Goal: Use online tool/utility: Utilize a website feature to perform a specific function

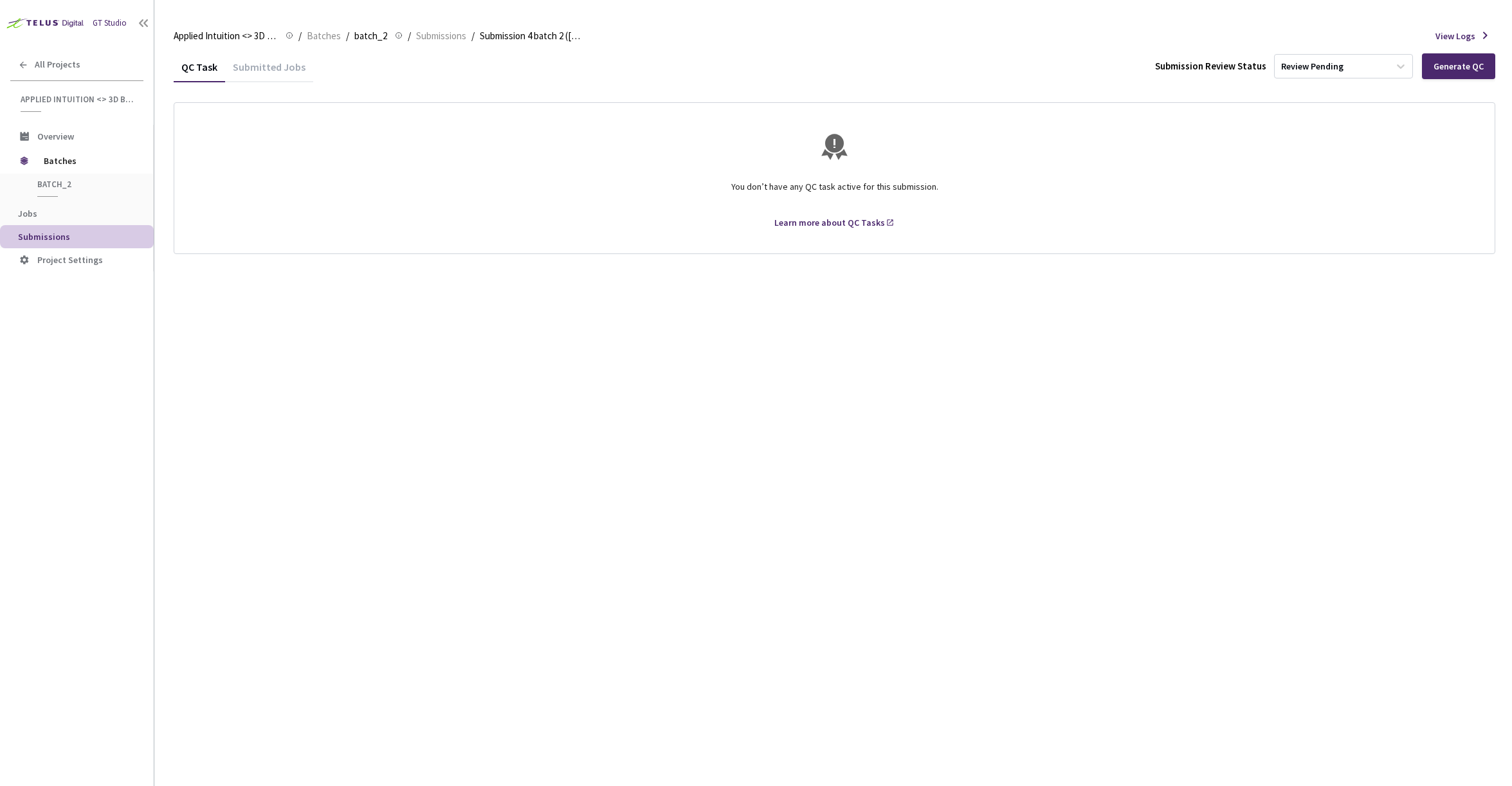
click at [277, 64] on div "Submitted Jobs" at bounding box center [269, 71] width 88 height 21
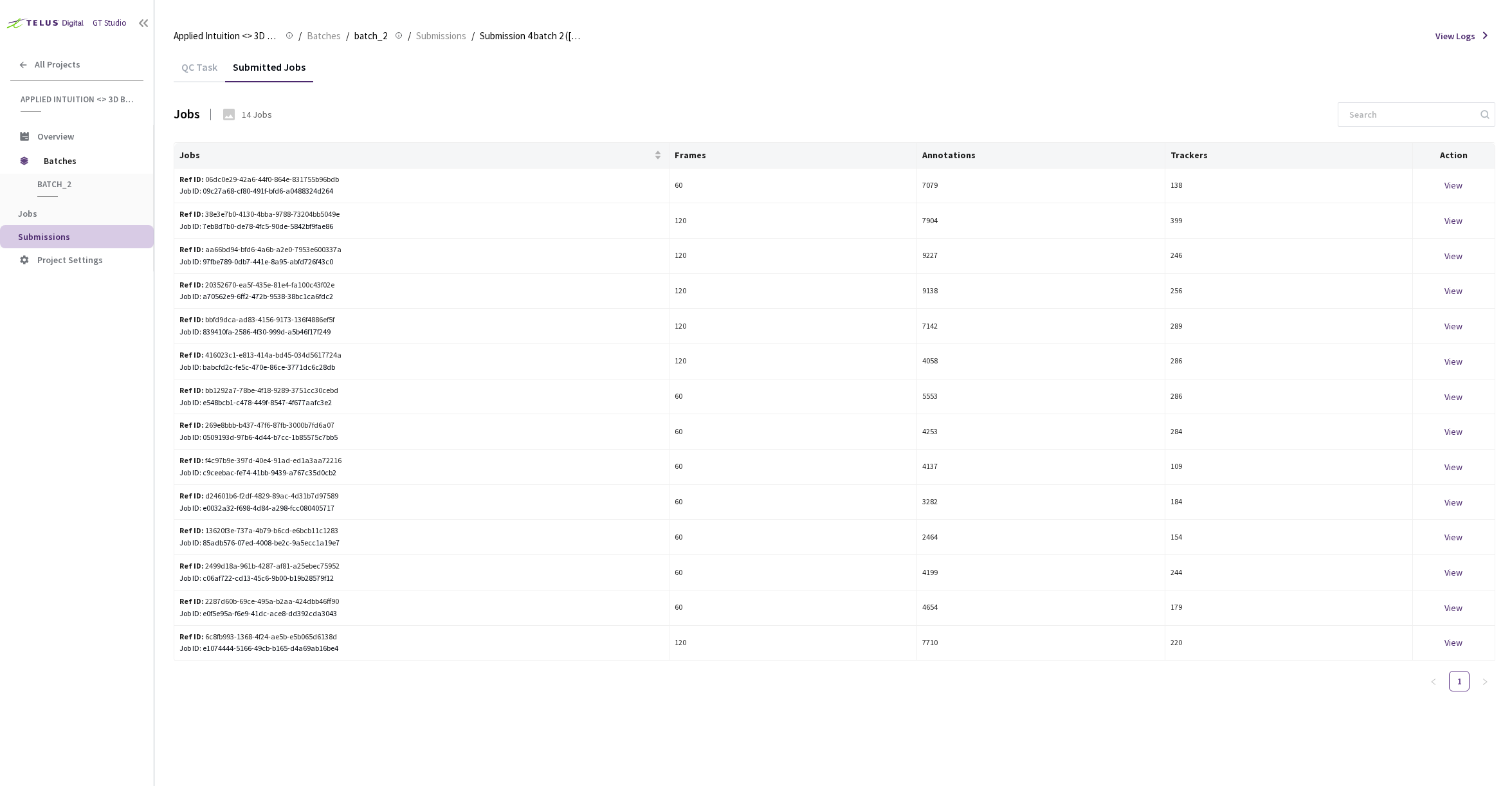
click at [213, 65] on div "QC Task" at bounding box center [199, 71] width 52 height 21
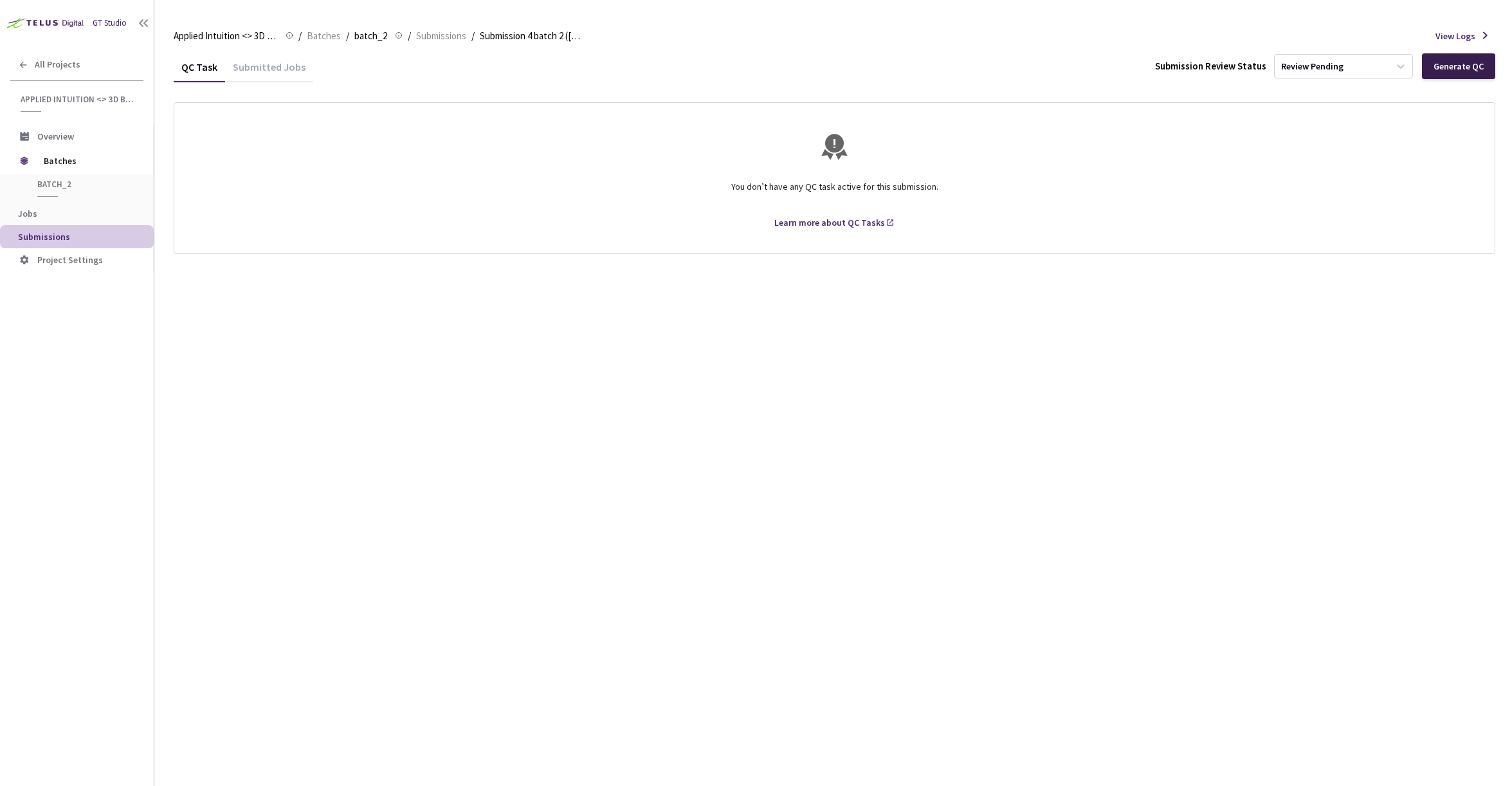
click at [1449, 68] on div "Generate QC" at bounding box center [1457, 66] width 50 height 11
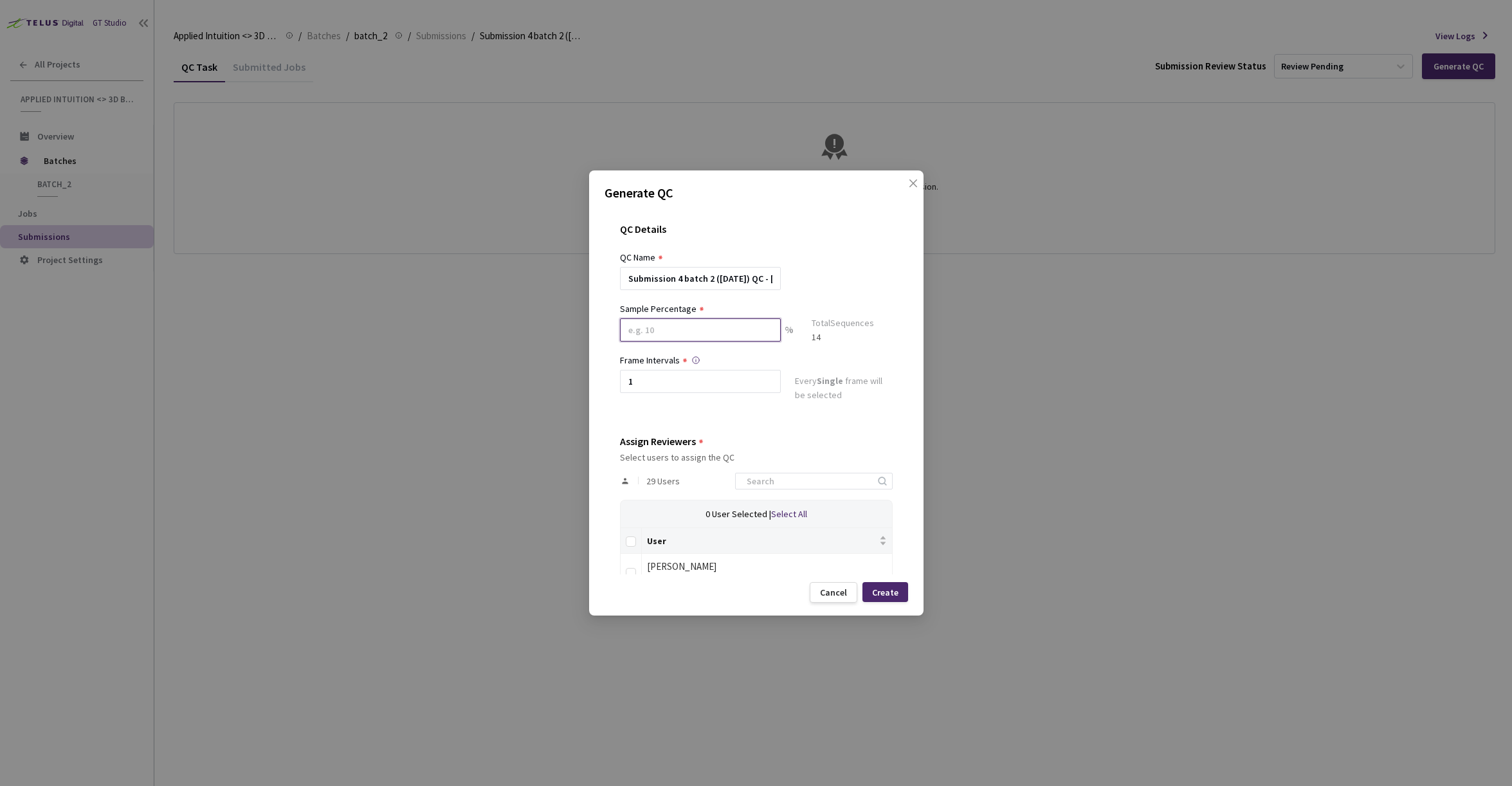
click at [700, 327] on input at bounding box center [700, 330] width 161 height 23
type input "100"
click at [812, 294] on div at bounding box center [757, 295] width 273 height 12
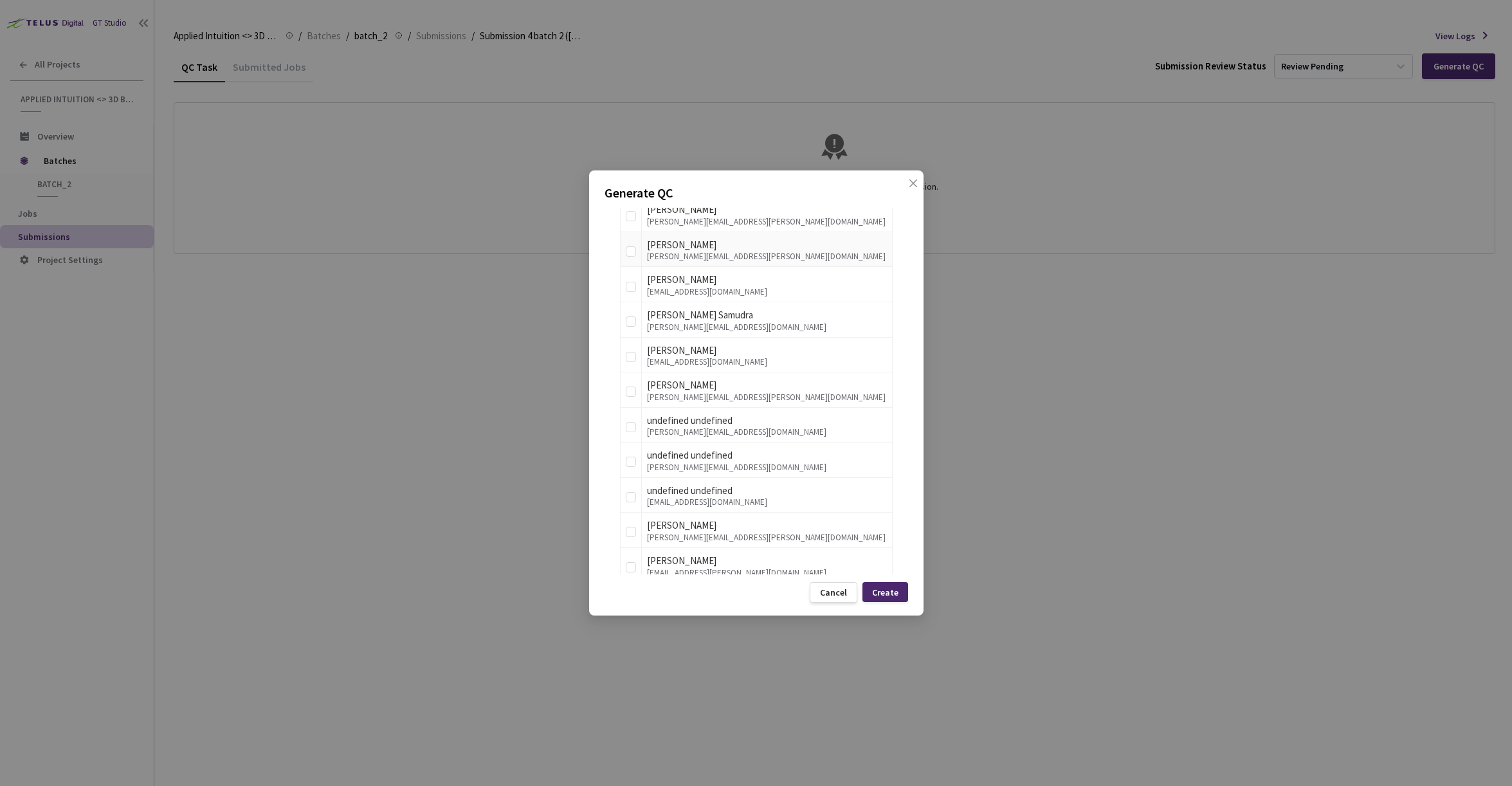
scroll to position [875, 0]
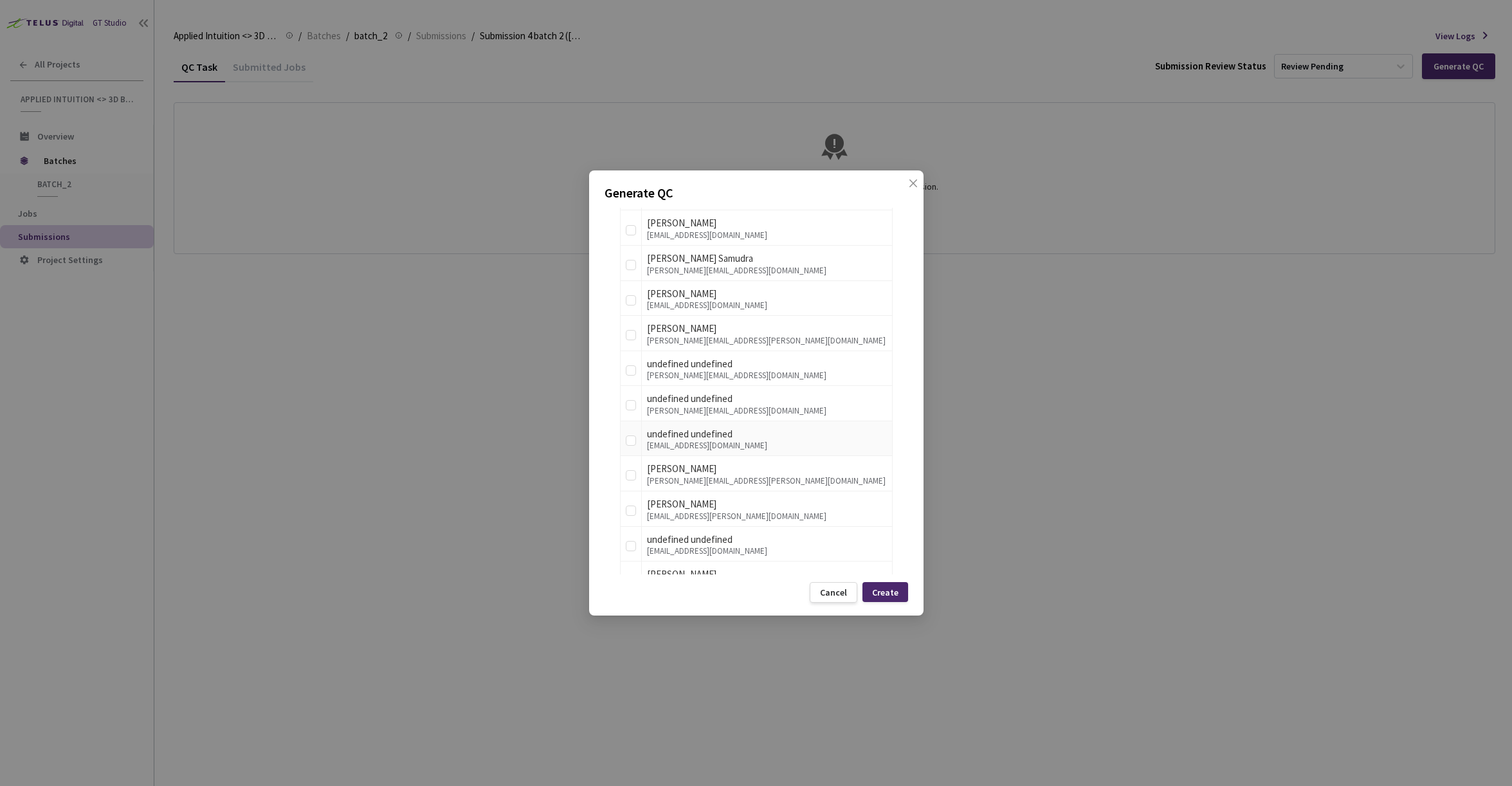
click at [780, 440] on div "undefined undefined" at bounding box center [767, 434] width 240 height 16
click at [633, 438] on input "checkbox" at bounding box center [630, 440] width 11 height 11
checkbox input "true"
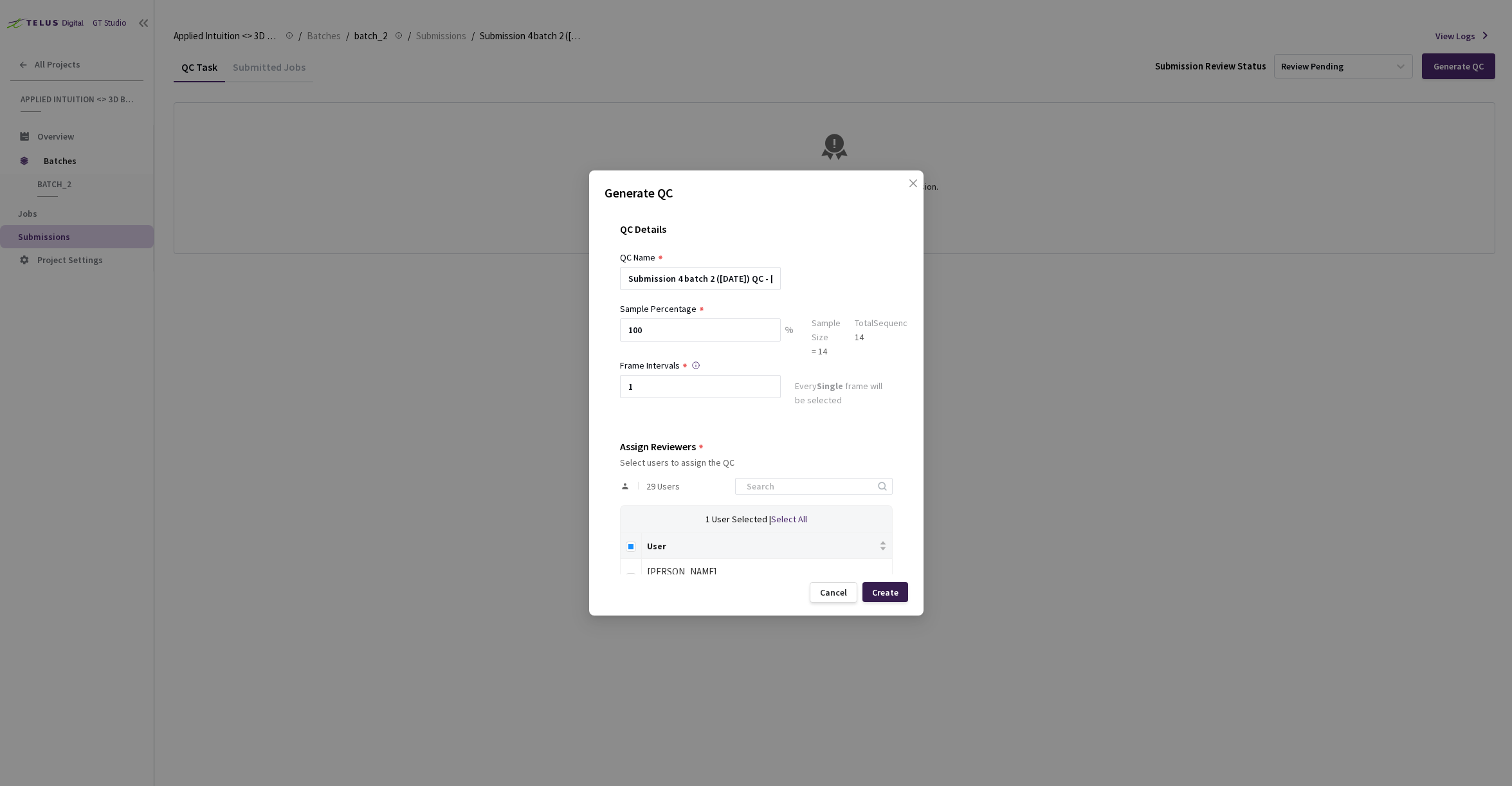
click at [897, 600] on div "Create" at bounding box center [885, 592] width 46 height 20
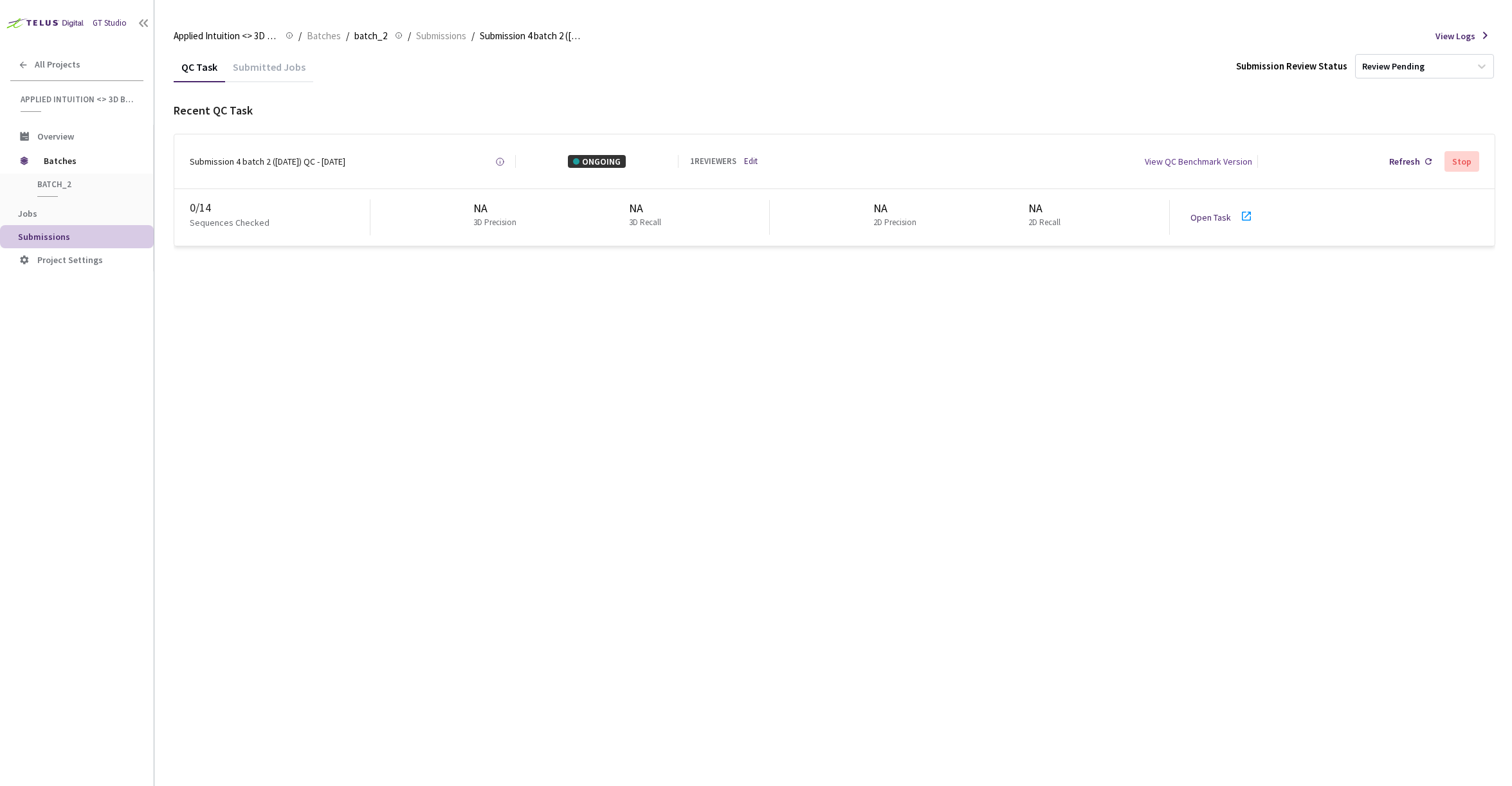
click at [1216, 216] on link "Open Task" at bounding box center [1211, 217] width 41 height 12
